Goal: Information Seeking & Learning: Learn about a topic

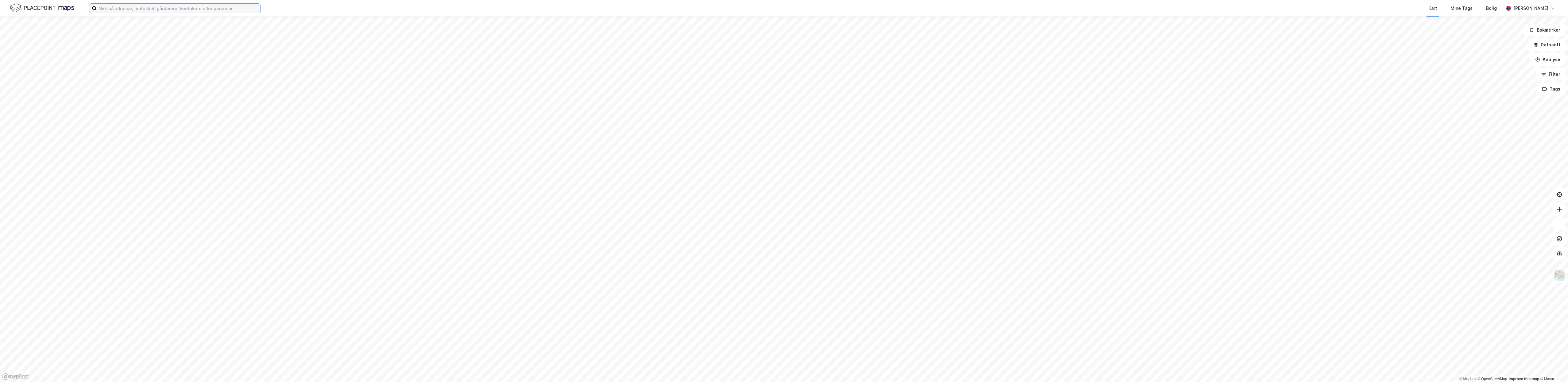
click at [105, 7] on input at bounding box center [178, 8] width 164 height 9
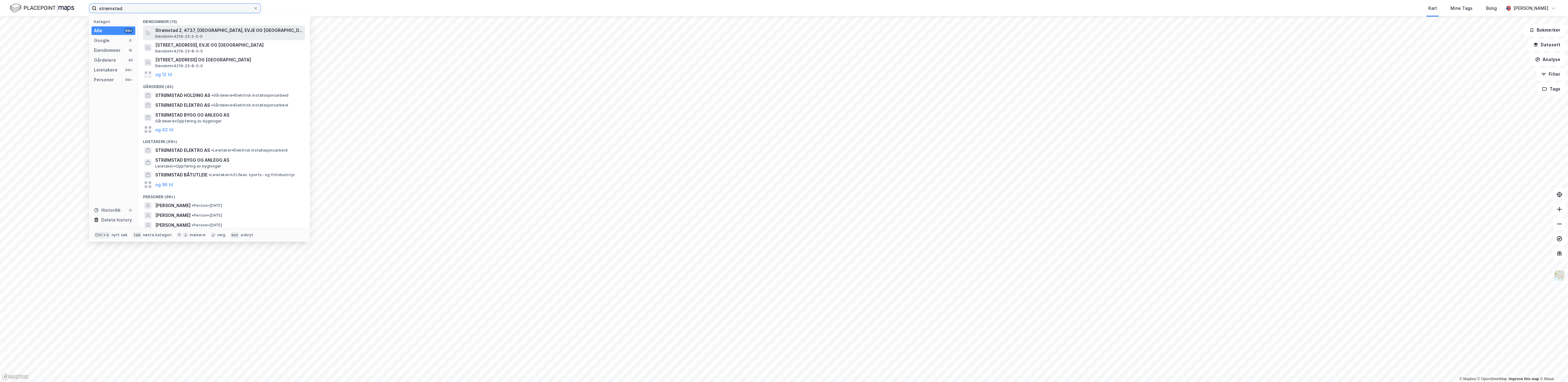
type input "strømstad"
click at [250, 35] on div "Strømstad 2, 4737, [GEOGRAPHIC_DATA], EVJE OG HORNNES Eiendom • 4219-23-2-0-0" at bounding box center [229, 33] width 149 height 12
